Goal: Transaction & Acquisition: Purchase product/service

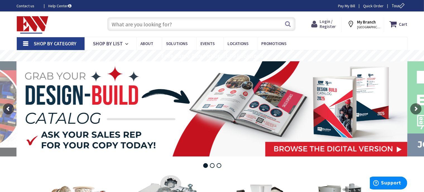
click at [330, 26] on span "Login / Register" at bounding box center [328, 24] width 16 height 10
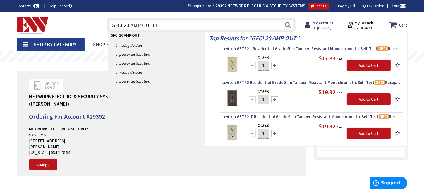
type input "GFCI 20 AMP OUTLET"
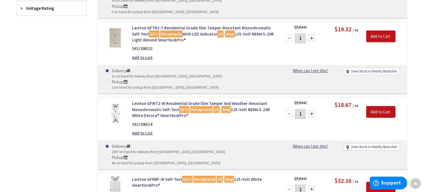
scroll to position [295, 0]
